Goal: Task Accomplishment & Management: Manage account settings

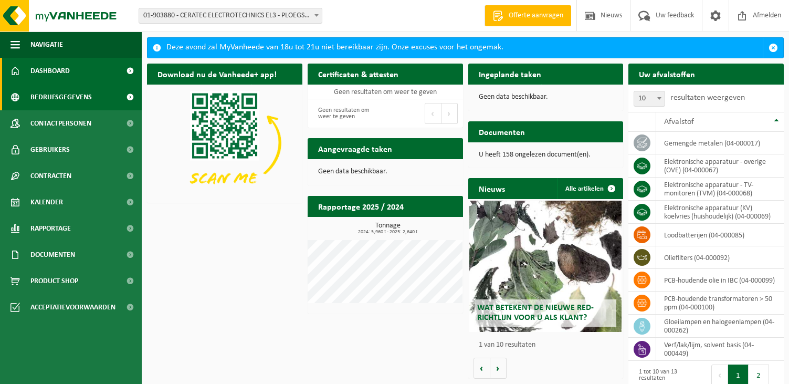
click at [129, 96] on span at bounding box center [130, 97] width 24 height 26
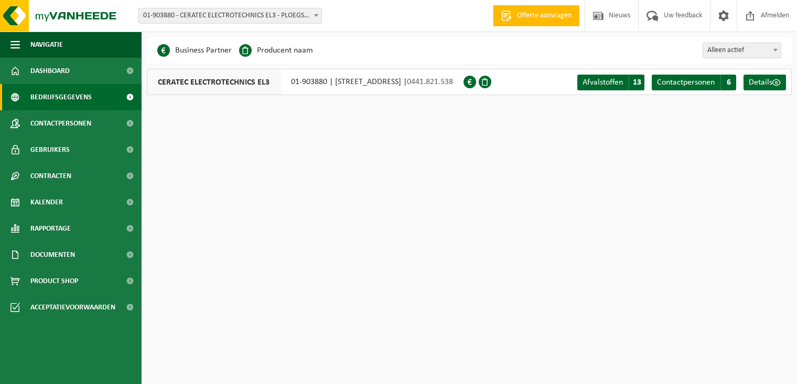
click at [315, 15] on b at bounding box center [316, 15] width 4 height 3
click at [317, 14] on b at bounding box center [316, 15] width 4 height 3
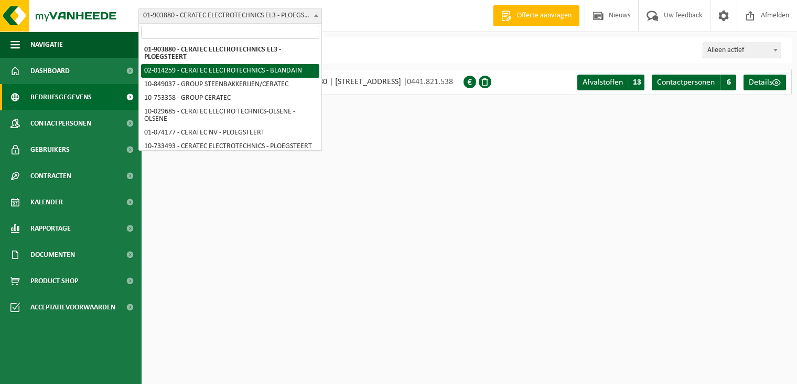
select select "4586"
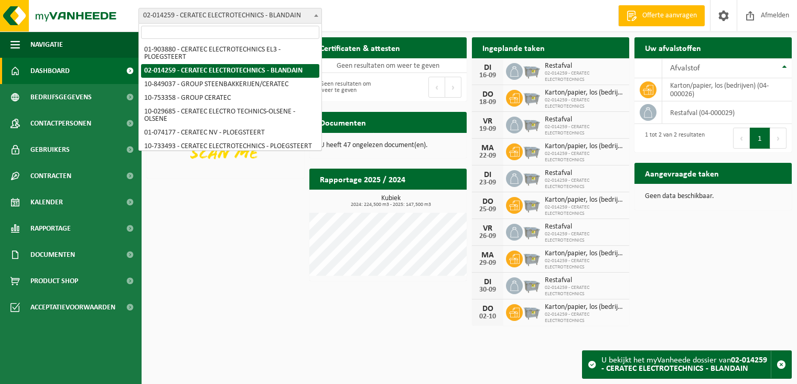
click at [304, 12] on span "02-014259 - CERATEC ELECTROTECHNICS - BLANDAIN" at bounding box center [230, 15] width 183 height 15
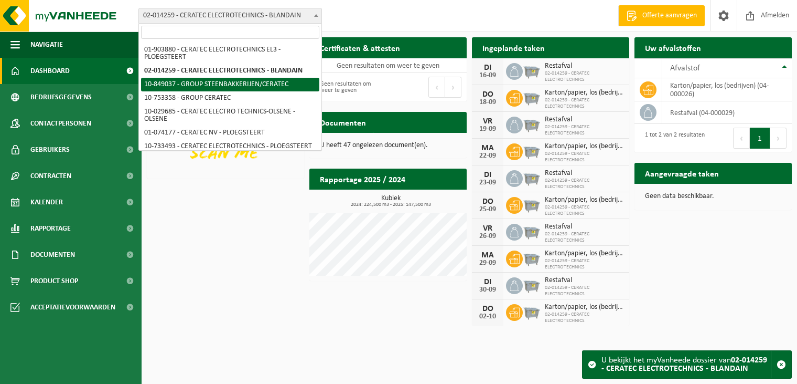
select select "95691"
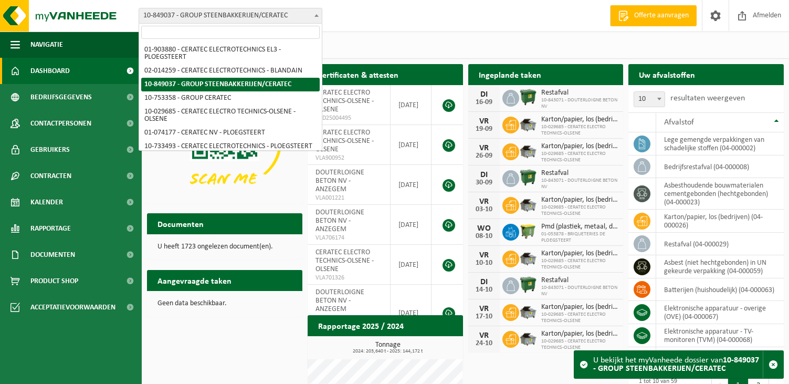
click at [318, 18] on span at bounding box center [316, 15] width 10 height 14
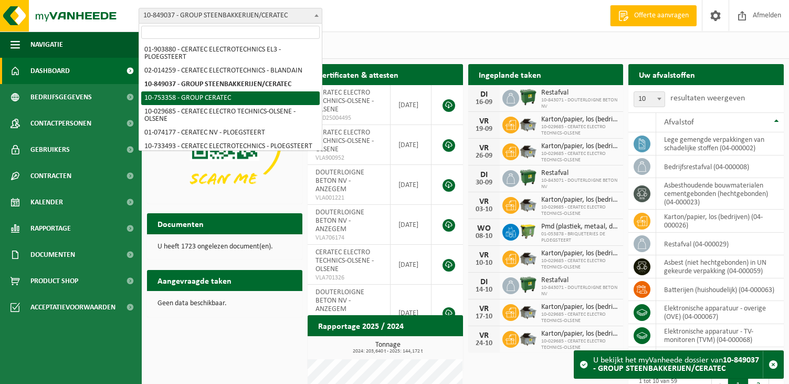
select select "7389"
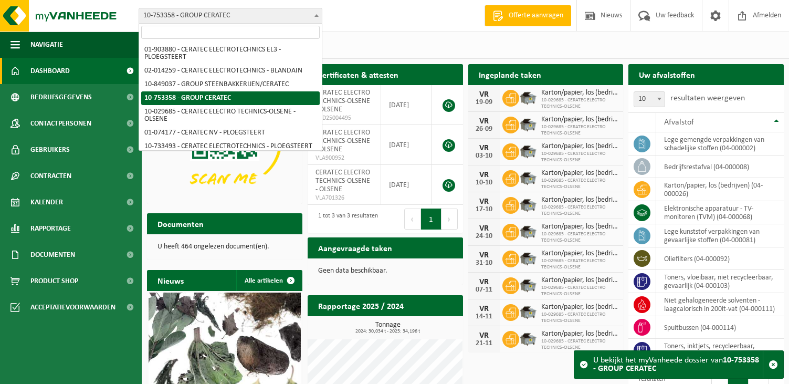
click at [311, 12] on span "10-753358 - GROUP CERATEC" at bounding box center [230, 15] width 183 height 15
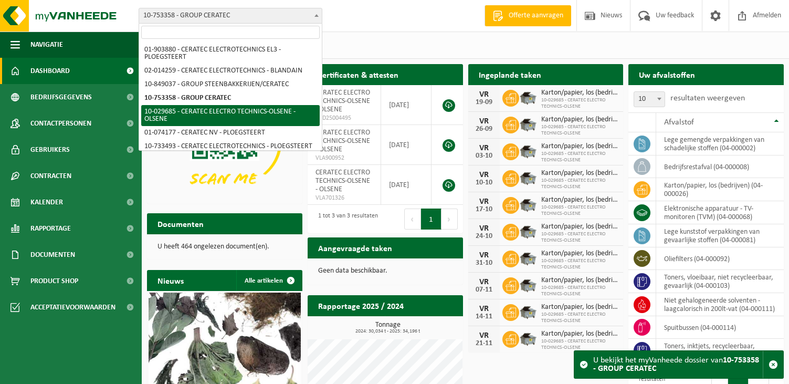
select select "2992"
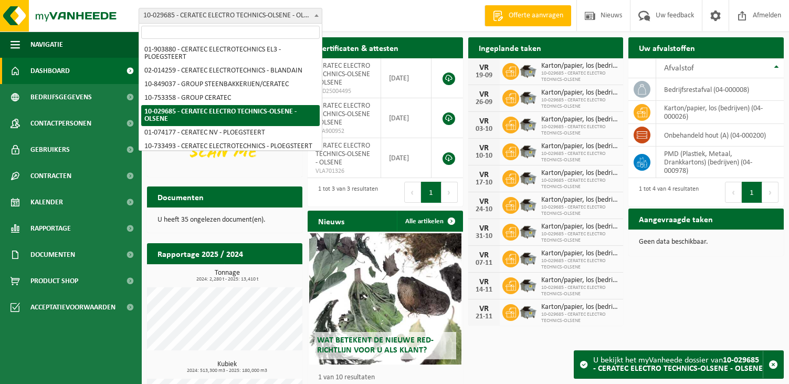
click at [315, 16] on b at bounding box center [316, 15] width 4 height 3
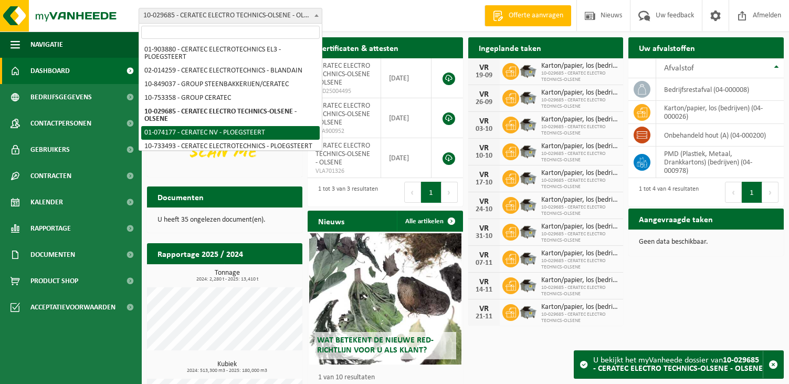
select select "4582"
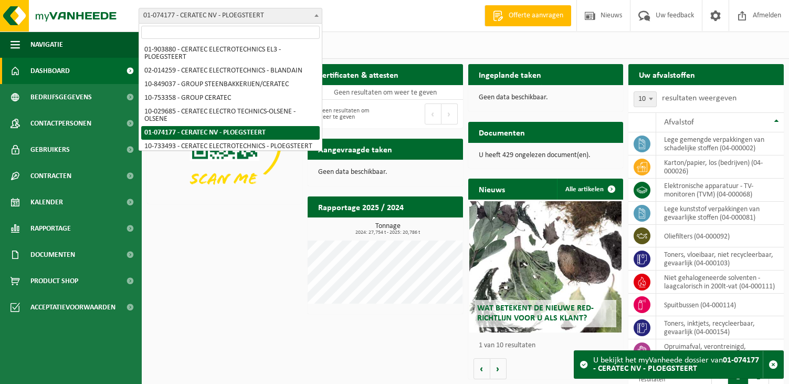
click at [320, 20] on span at bounding box center [316, 15] width 10 height 14
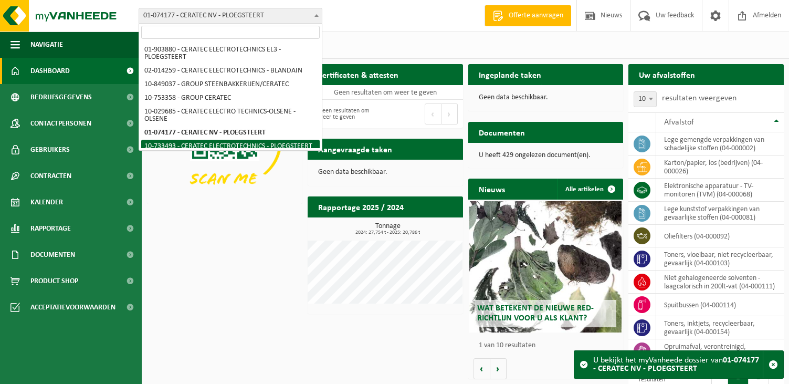
scroll to position [54, 0]
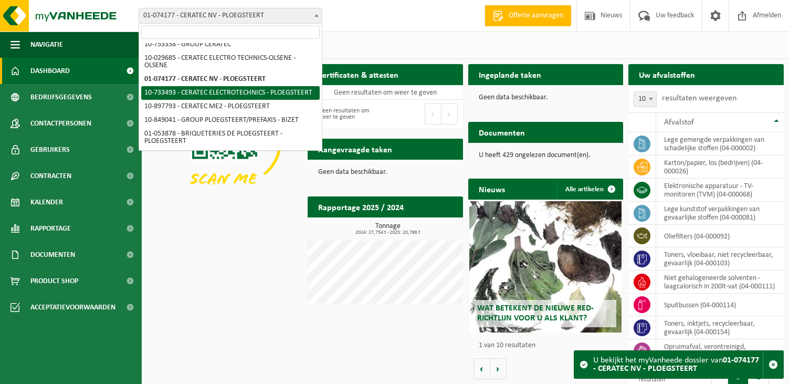
select select "4588"
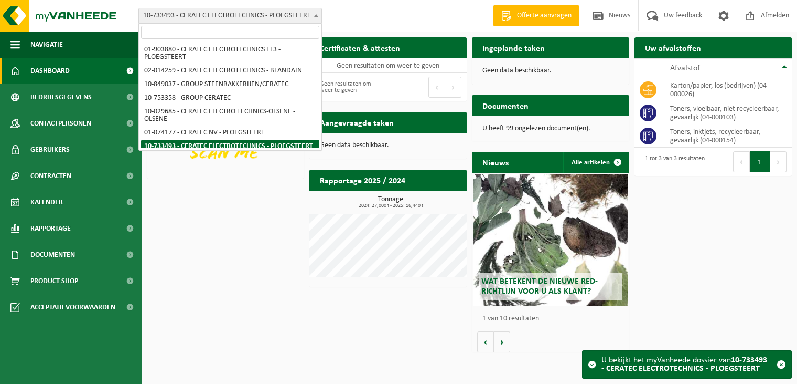
click at [306, 13] on span "10-733493 - CERATEC ELECTROTECHNICS - PLOEGSTEERT" at bounding box center [230, 15] width 183 height 15
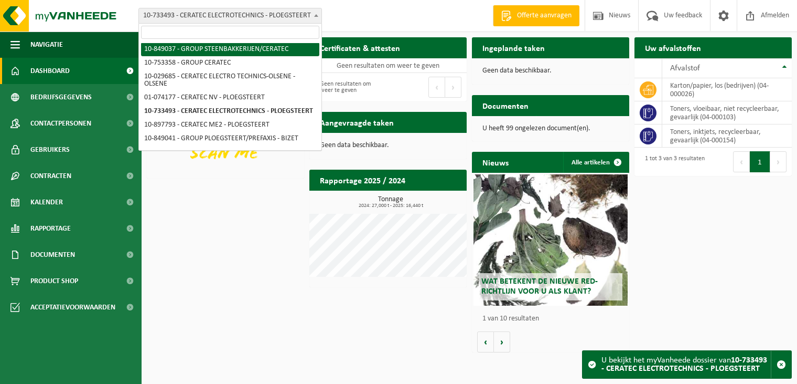
scroll to position [54, 0]
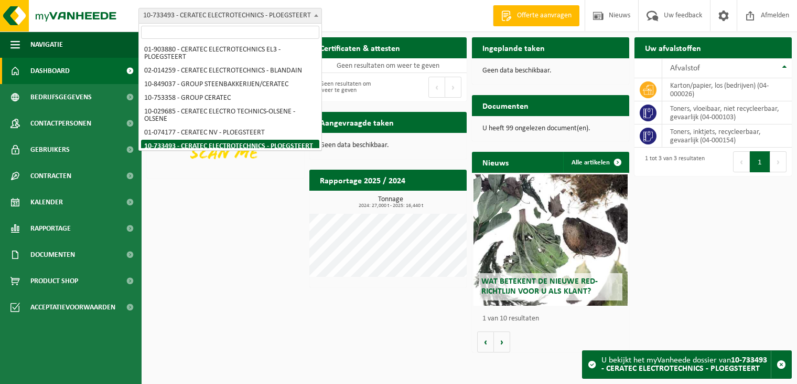
click at [317, 17] on span at bounding box center [316, 15] width 10 height 14
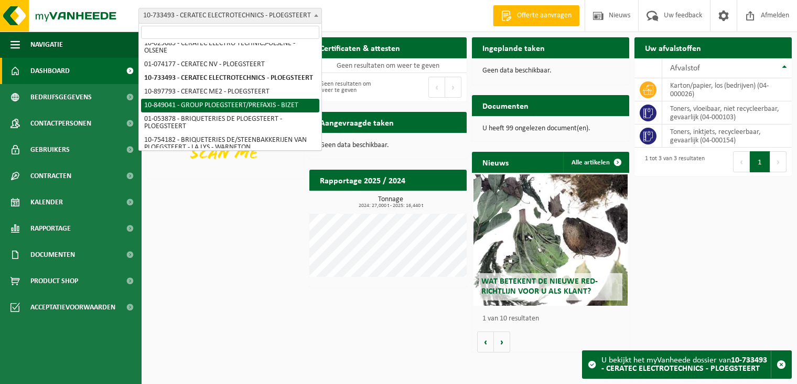
select select "95726"
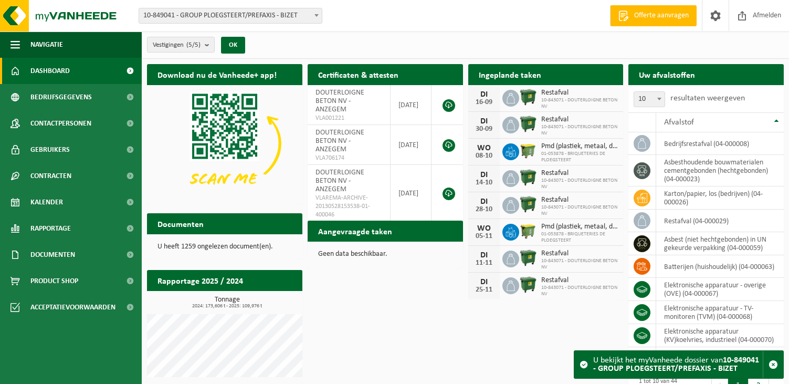
click at [313, 17] on span at bounding box center [316, 15] width 10 height 14
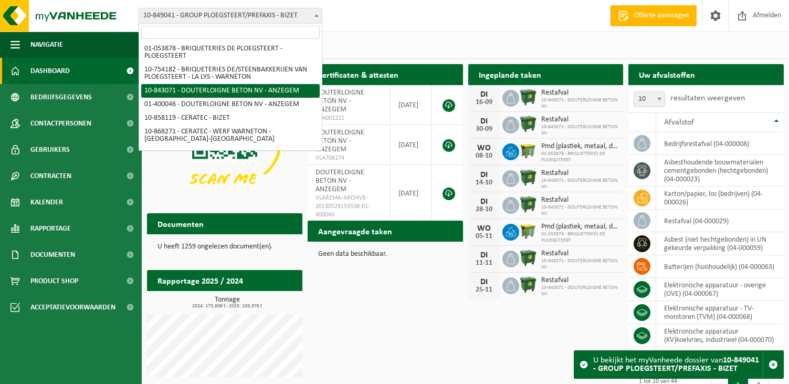
scroll to position [157, 0]
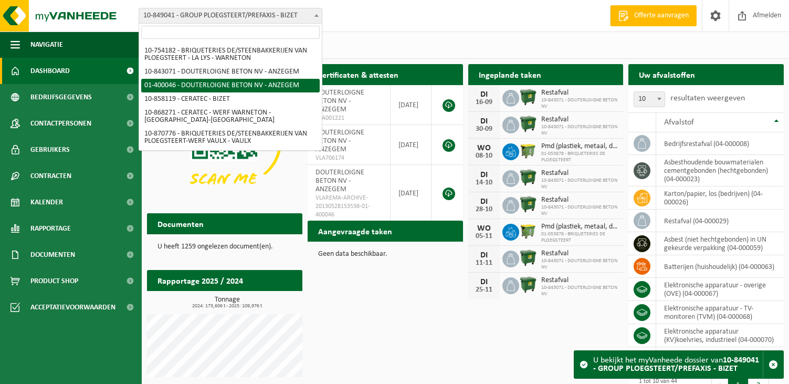
select select "949"
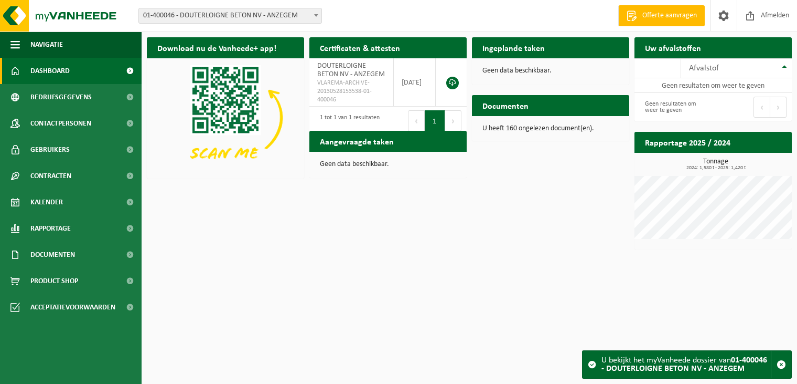
click at [312, 14] on span at bounding box center [316, 15] width 10 height 14
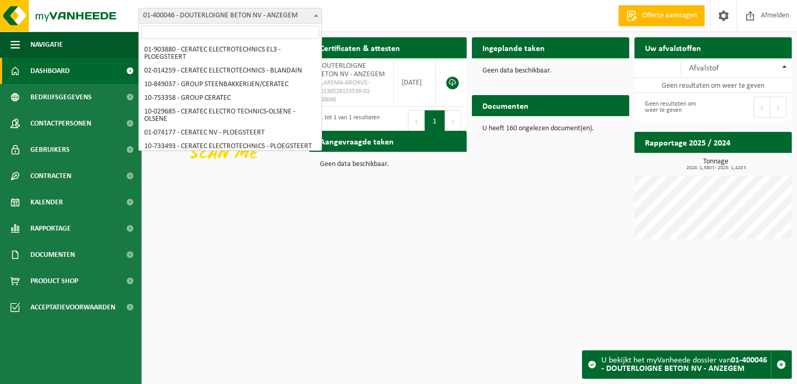
scroll to position [173, 0]
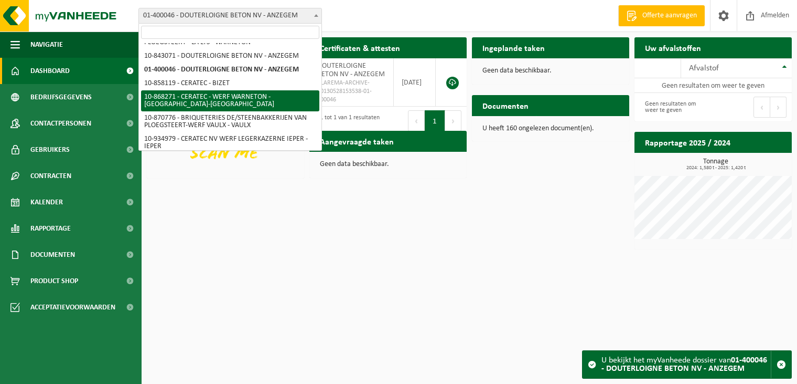
select select "103693"
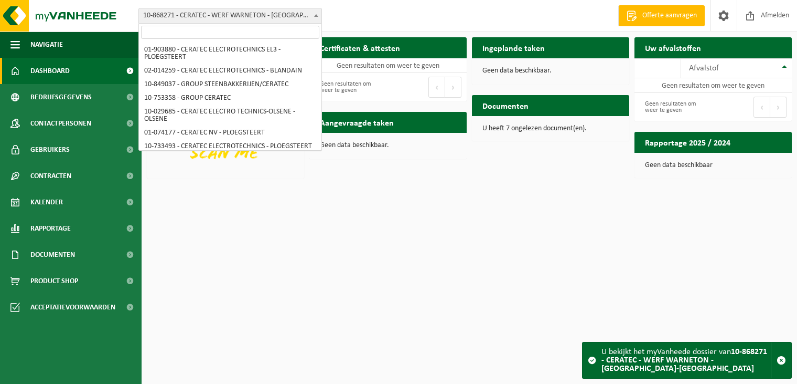
drag, startPoint x: 315, startPoint y: 14, endPoint x: 311, endPoint y: 39, distance: 26.1
click at [315, 14] on span at bounding box center [316, 15] width 10 height 14
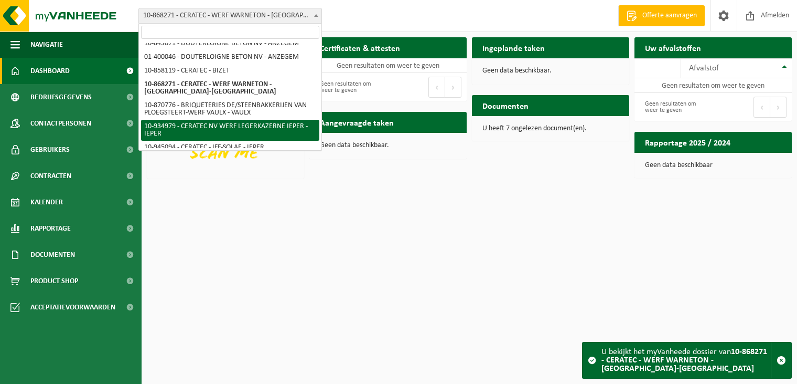
scroll to position [227, 0]
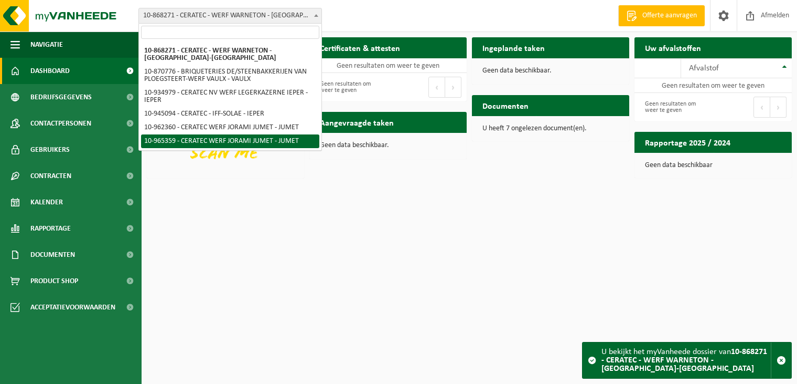
select select "152268"
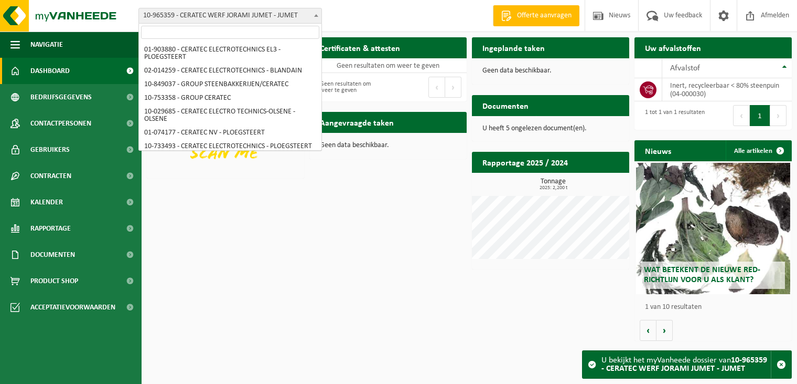
click at [312, 16] on span at bounding box center [316, 15] width 10 height 14
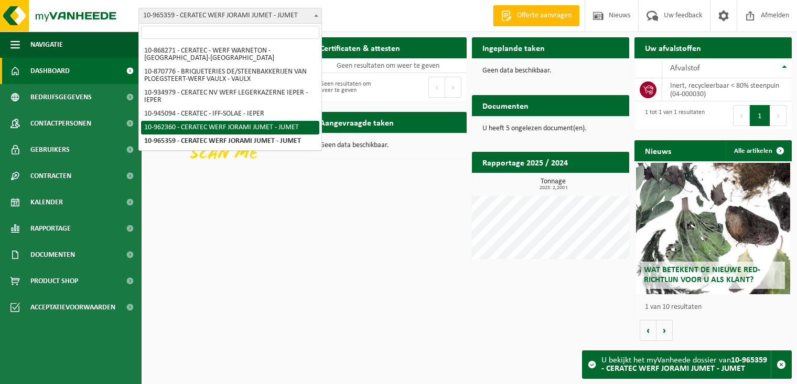
select select "150679"
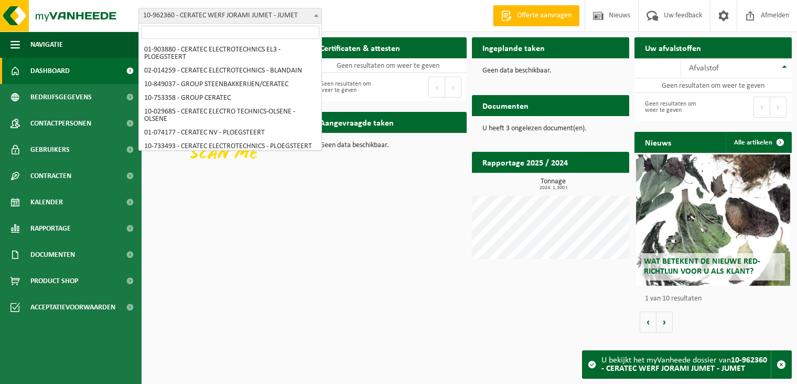
click at [308, 14] on span "10-962360 - CERATEC WERF JORAMI JUMET - JUMET" at bounding box center [230, 15] width 183 height 15
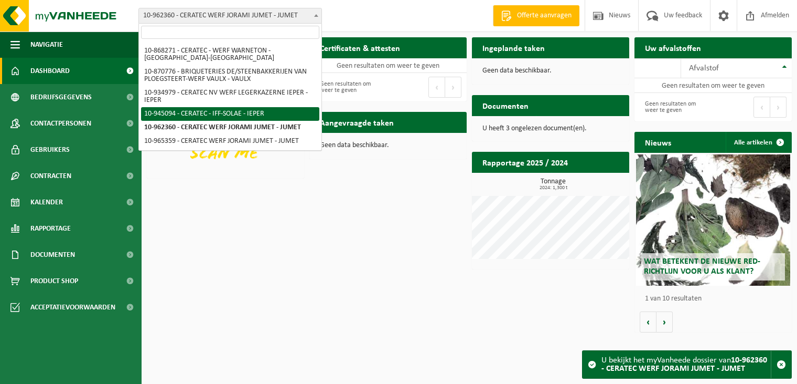
select select "141038"
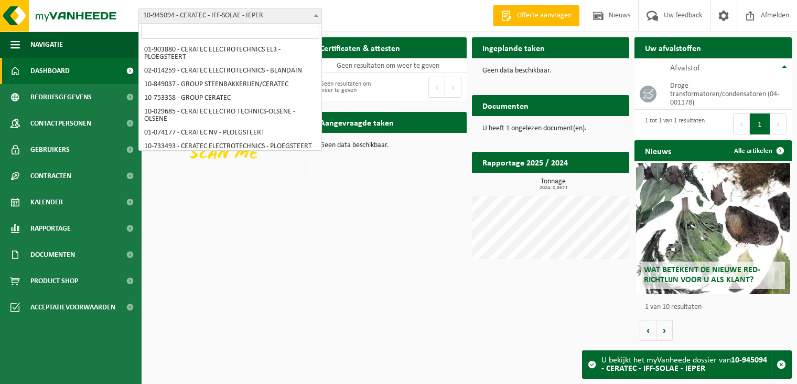
click at [319, 15] on span at bounding box center [316, 15] width 10 height 14
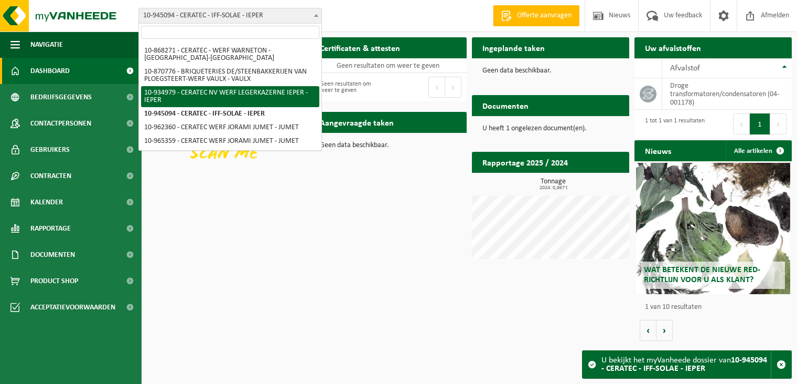
select select "136436"
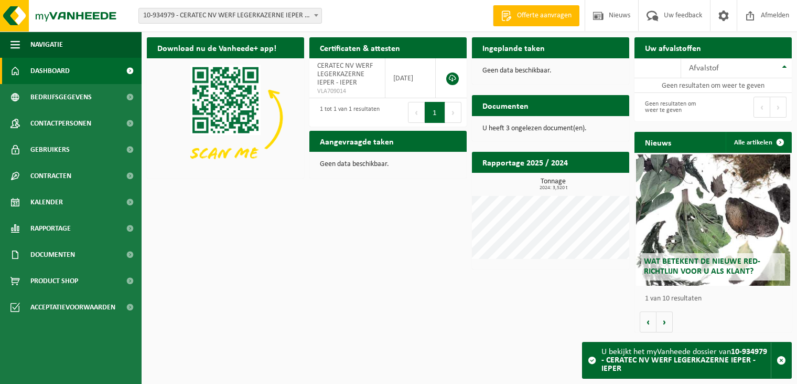
click at [306, 17] on span "10-934979 - CERATEC NV WERF LEGERKAZERNE IEPER - IEPER" at bounding box center [230, 15] width 183 height 15
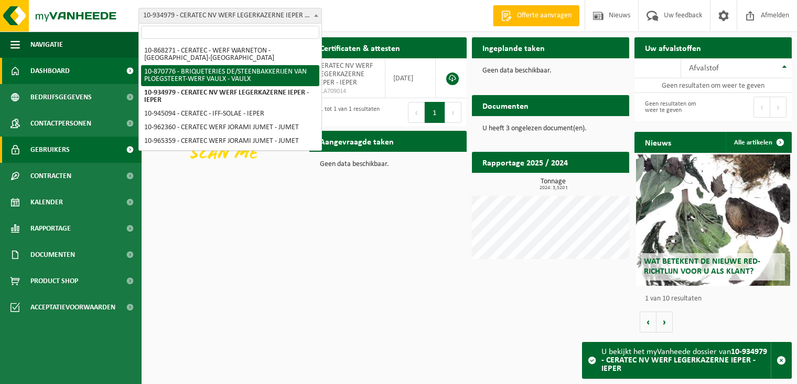
scroll to position [173, 0]
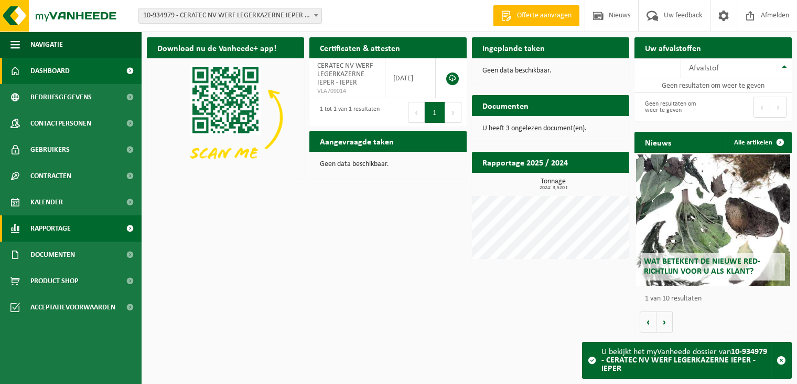
click at [96, 226] on link "Rapportage" at bounding box center [71, 228] width 142 height 26
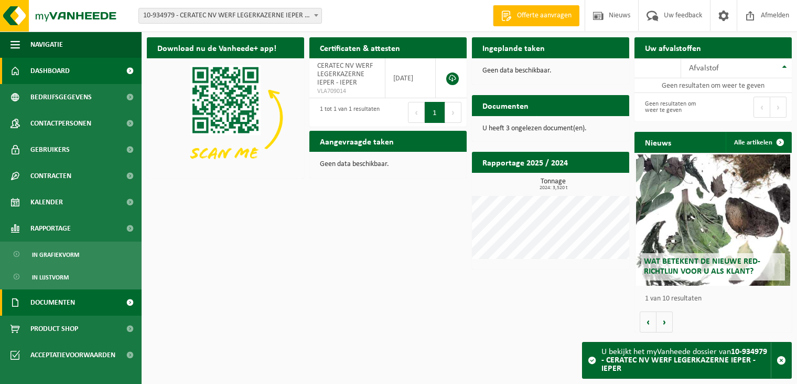
click at [106, 305] on link "Documenten" at bounding box center [71, 302] width 142 height 26
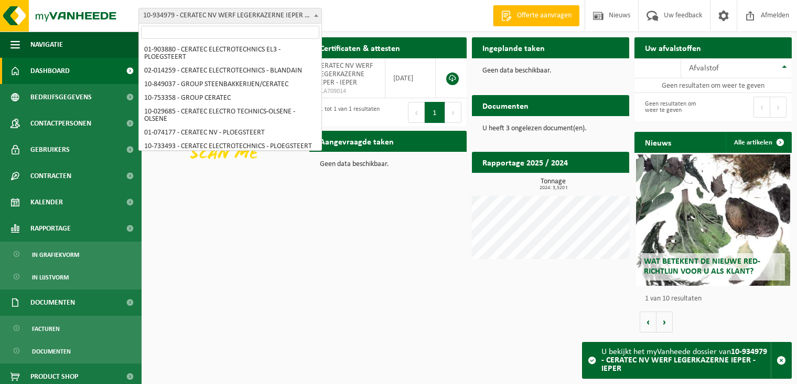
click at [310, 16] on span "10-934979 - CERATEC NV WERF LEGERKAZERNE IEPER - IEPER" at bounding box center [230, 15] width 183 height 15
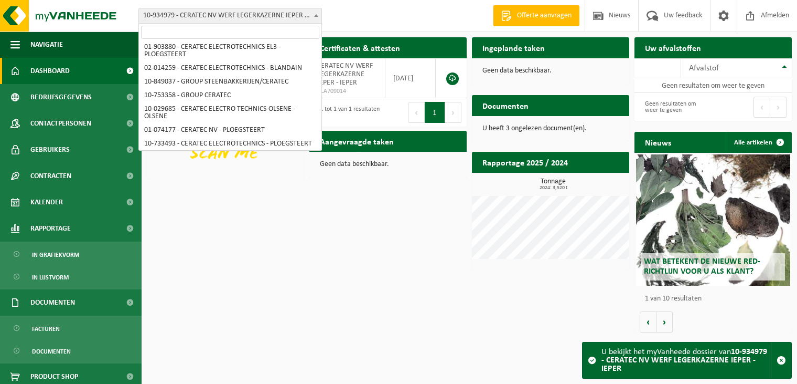
scroll to position [0, 0]
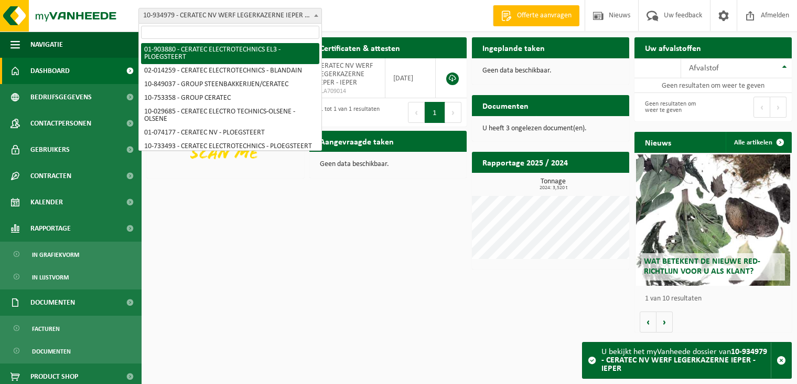
select select "4583"
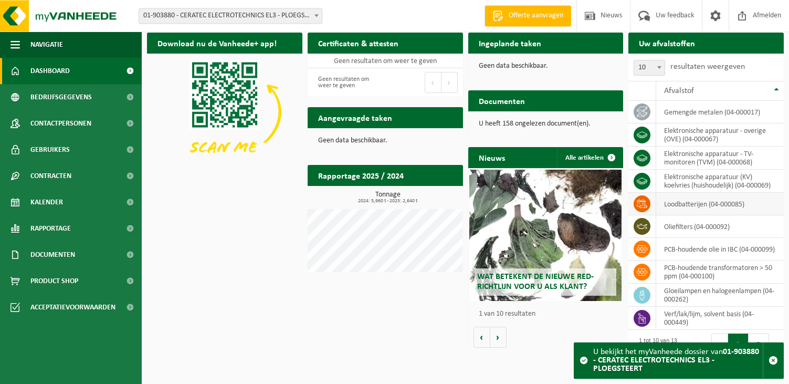
scroll to position [6, 0]
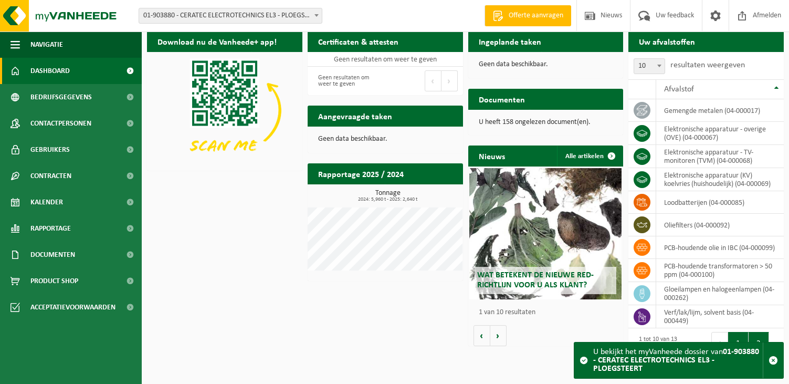
click at [753, 349] on button "2" at bounding box center [758, 342] width 20 height 21
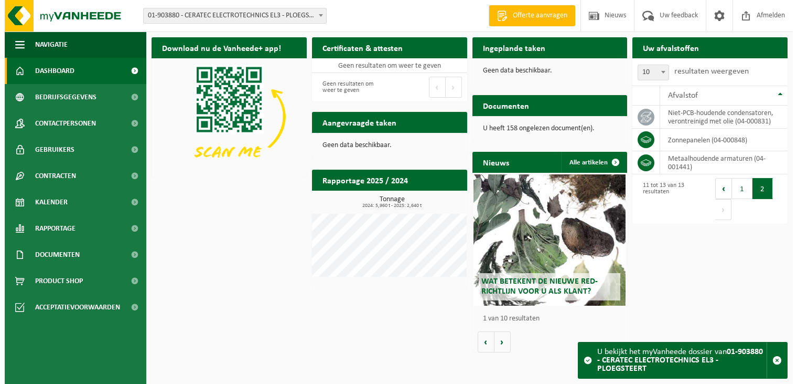
scroll to position [0, 0]
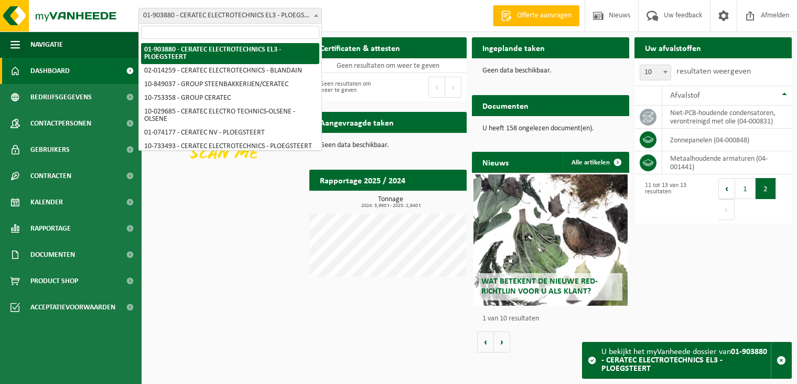
click at [315, 13] on span at bounding box center [316, 15] width 10 height 14
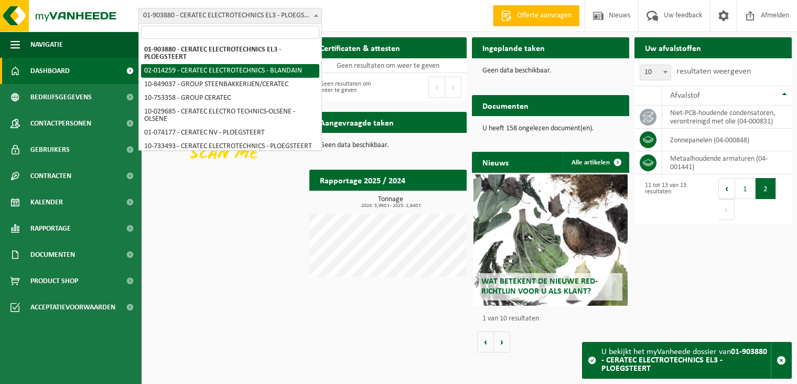
select select "4586"
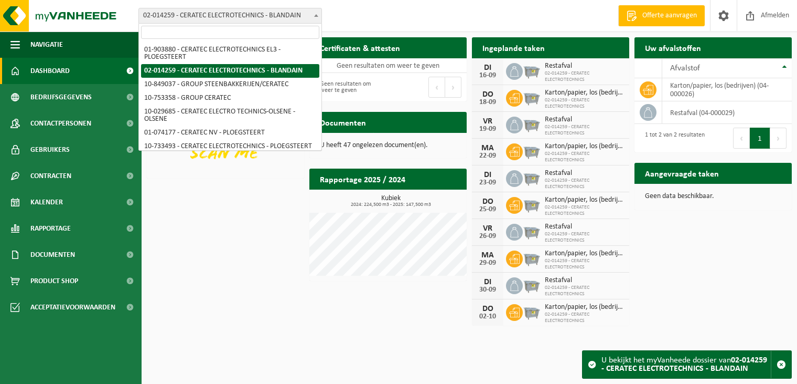
click at [316, 16] on b at bounding box center [316, 15] width 4 height 3
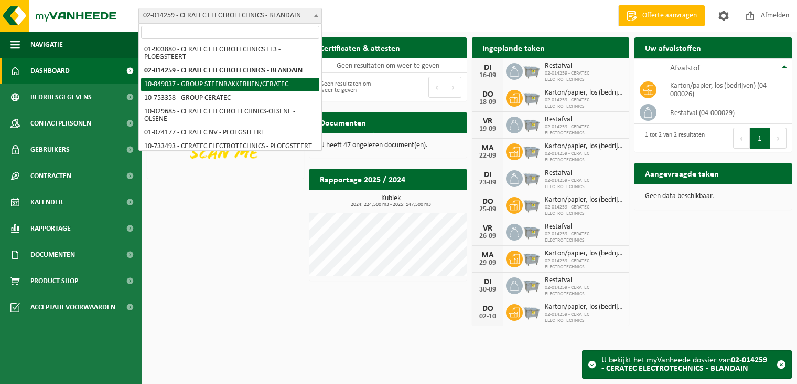
select select "95691"
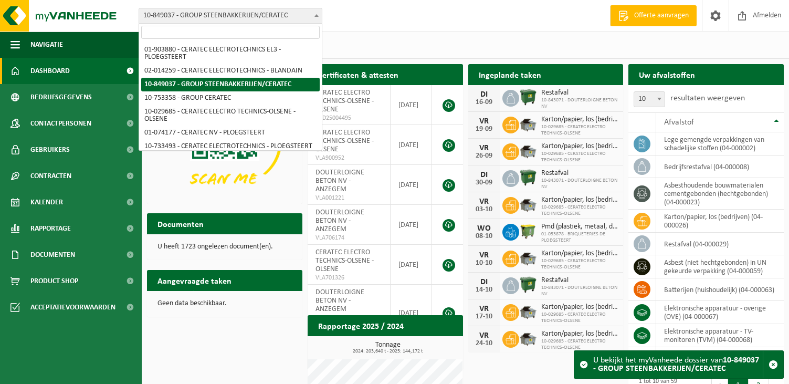
click at [320, 15] on span at bounding box center [316, 15] width 10 height 14
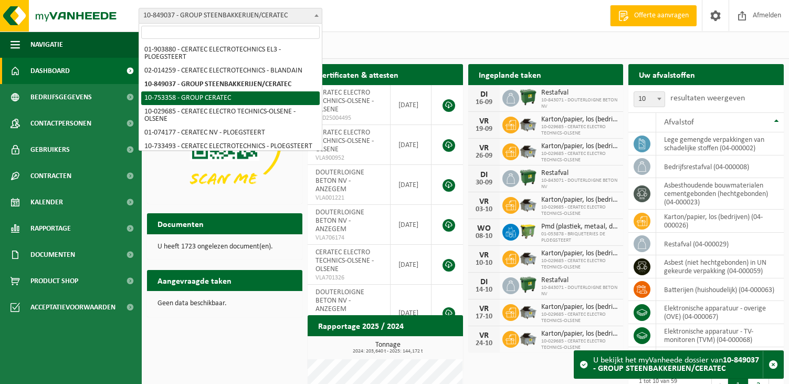
select select "7389"
